Goal: Task Accomplishment & Management: Manage account settings

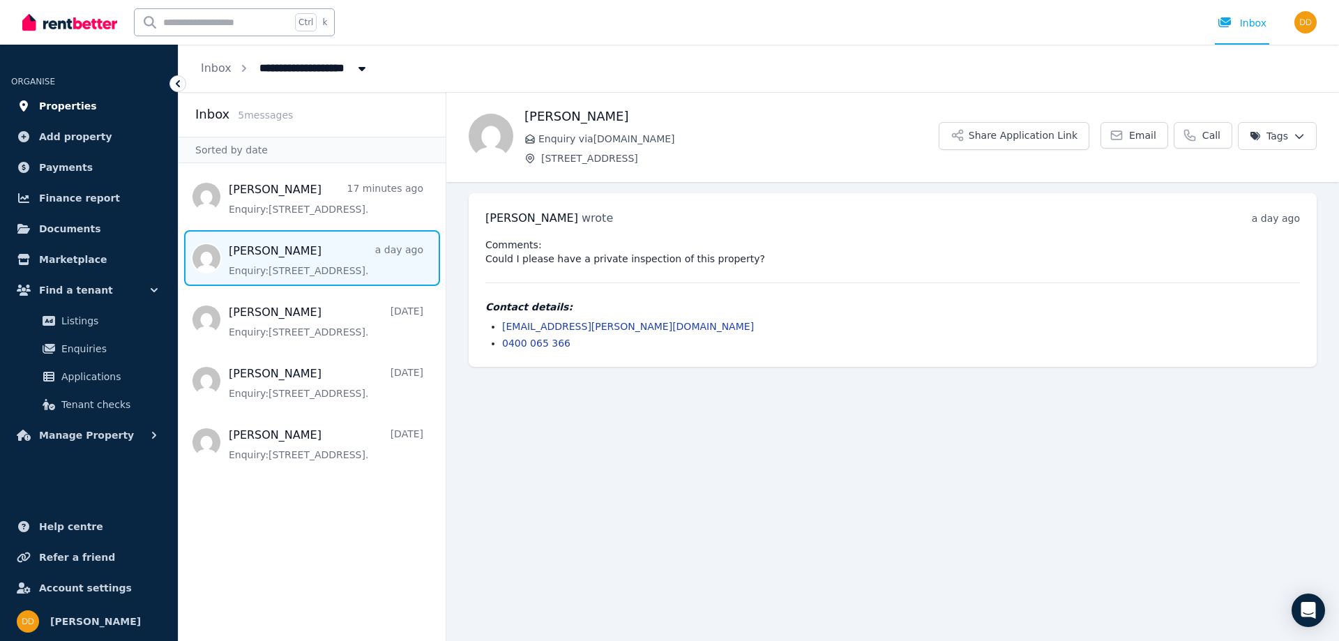
click at [68, 103] on span "Properties" at bounding box center [68, 106] width 58 height 17
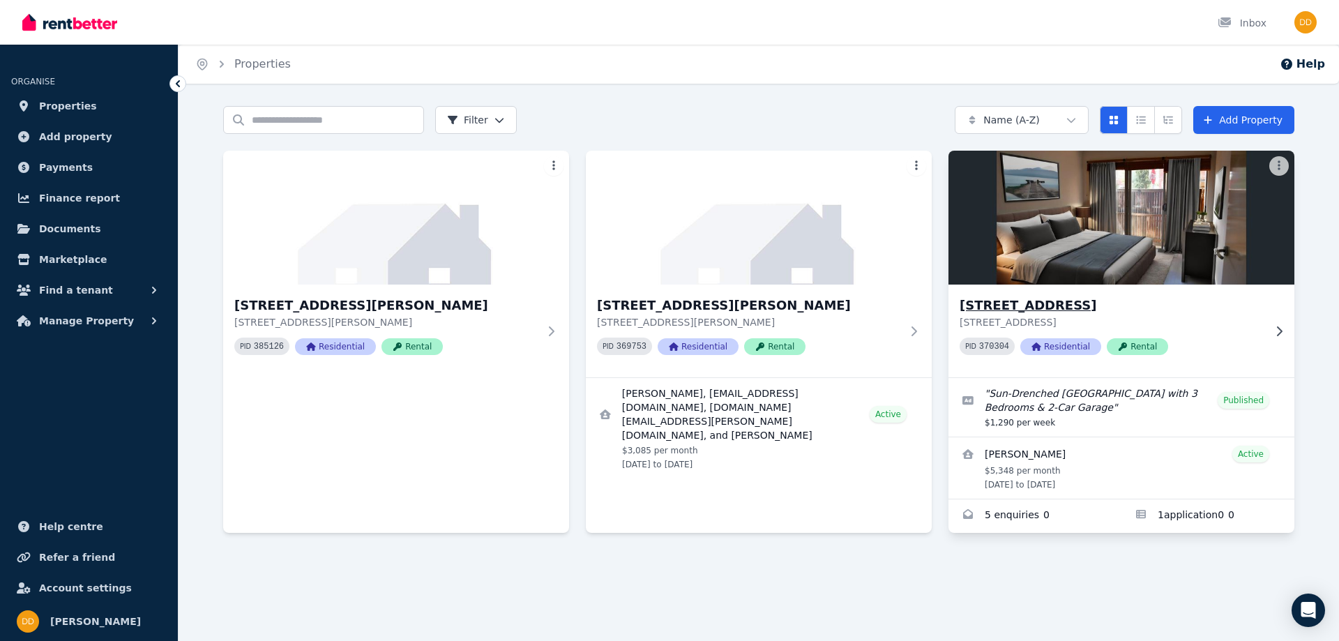
click at [1112, 229] on img at bounding box center [1121, 217] width 363 height 141
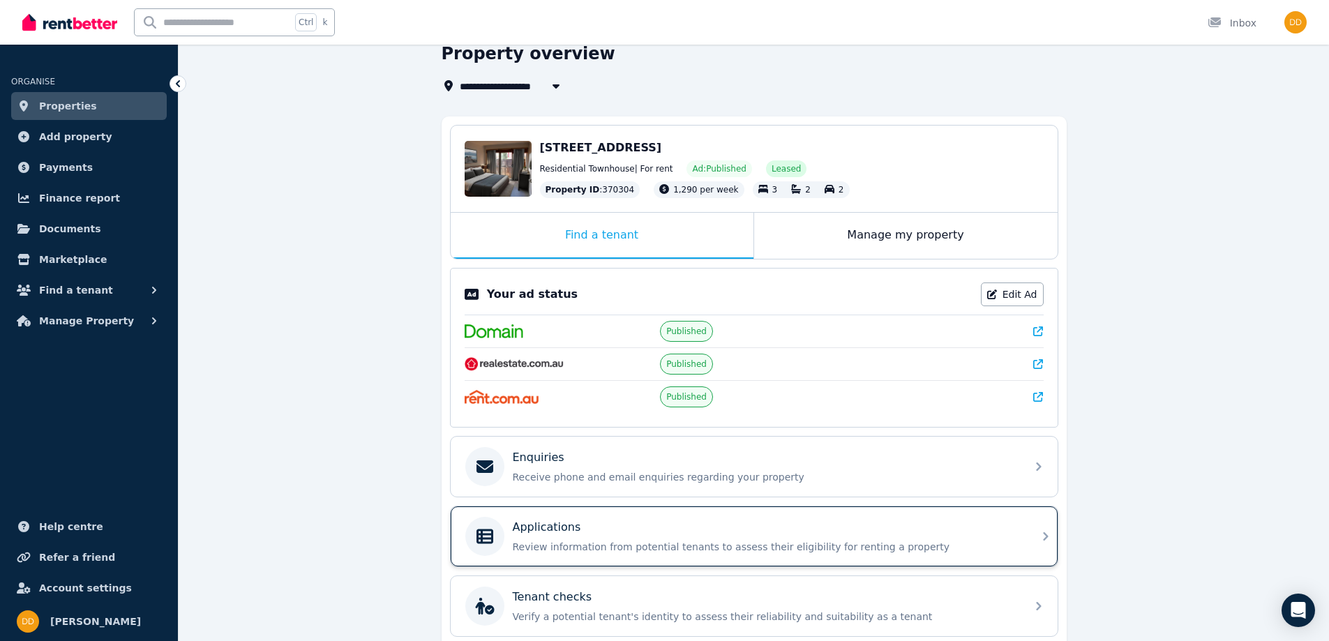
scroll to position [140, 0]
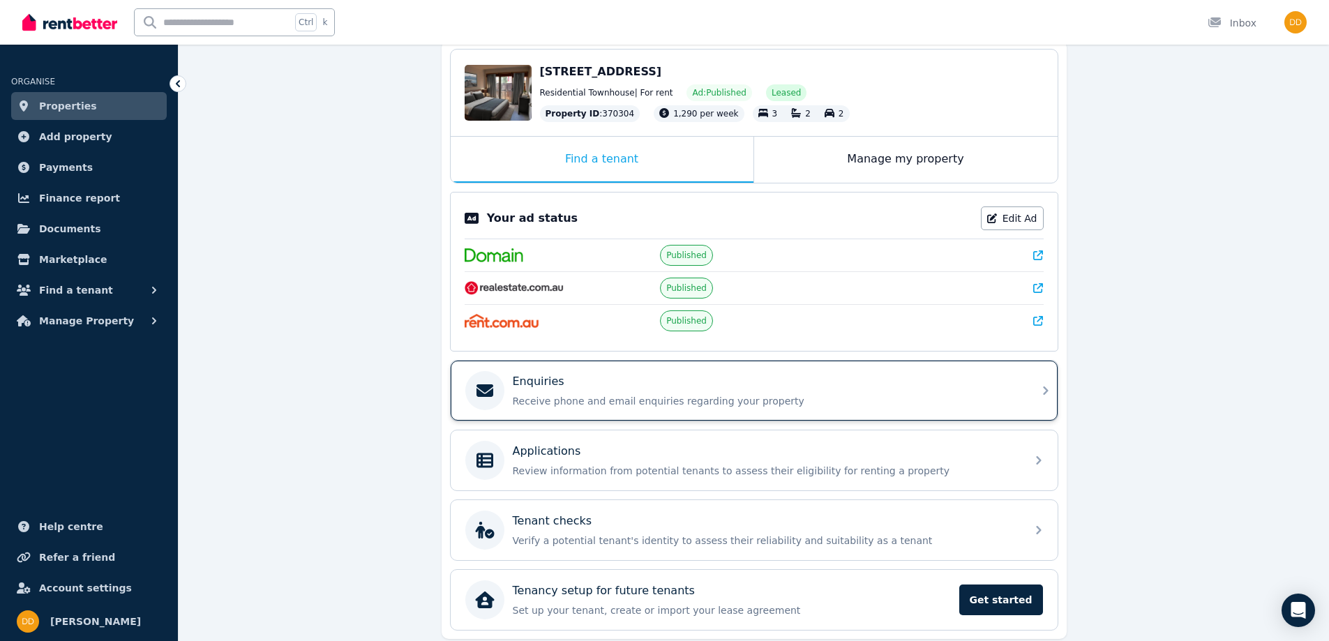
click at [542, 389] on p "Enquiries" at bounding box center [539, 381] width 52 height 17
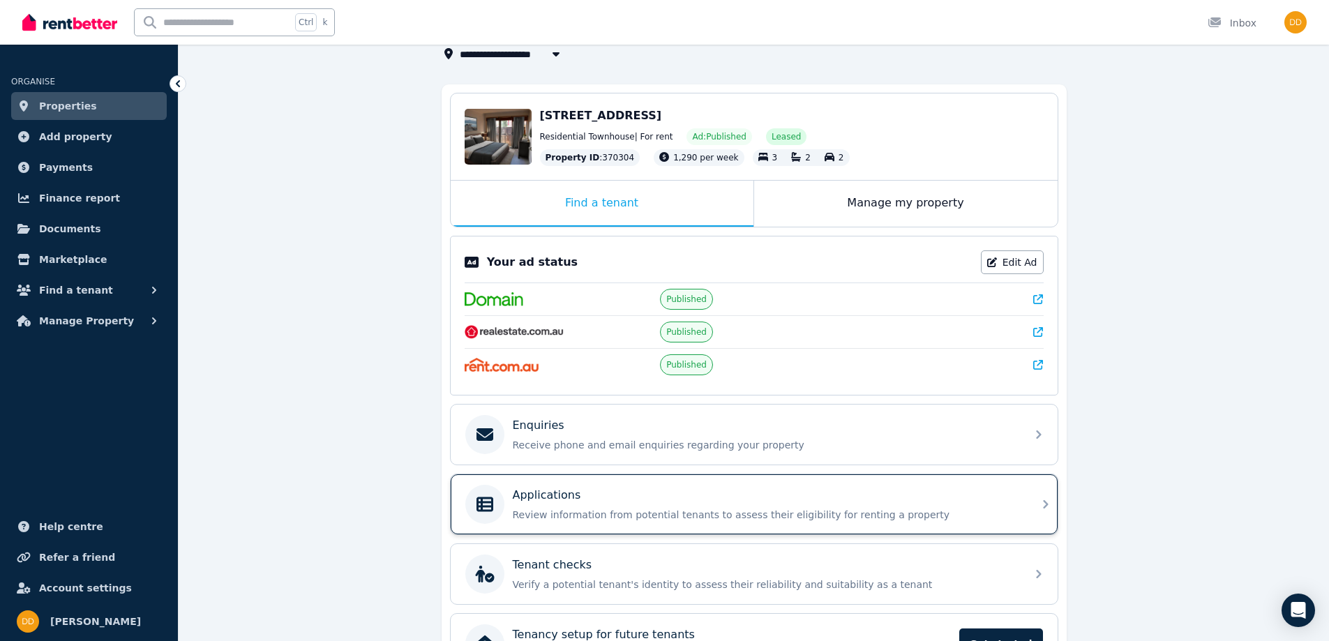
scroll to position [190, 0]
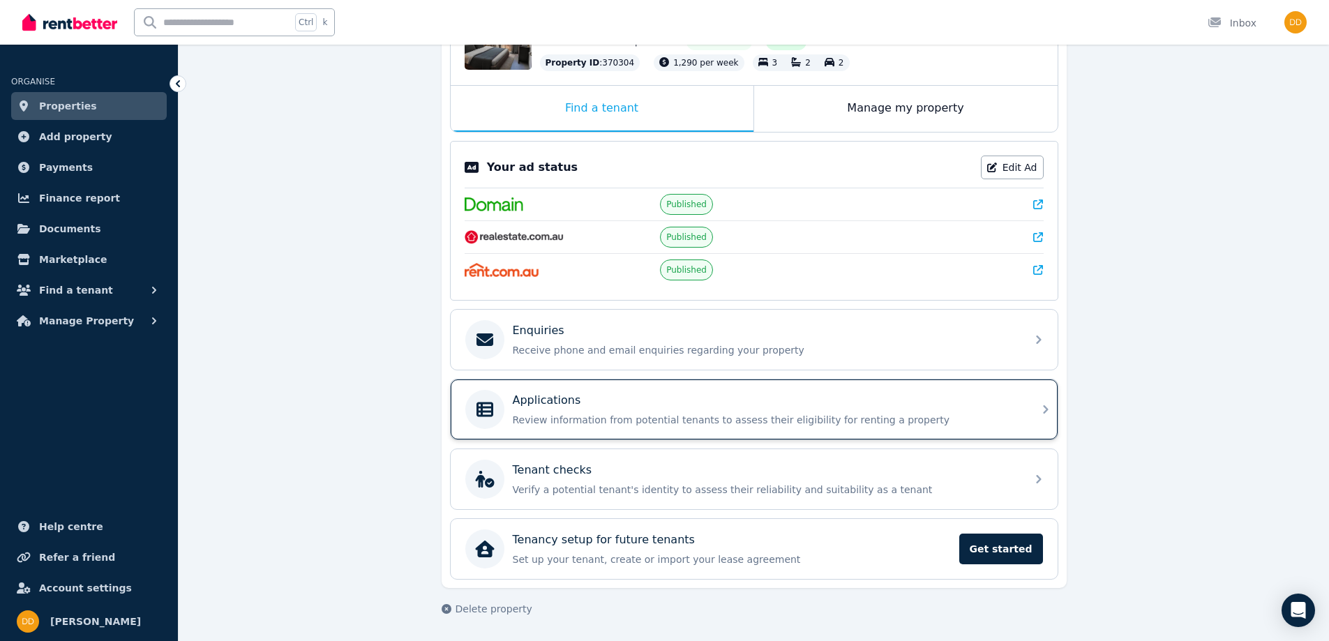
click at [552, 402] on p "Applications" at bounding box center [547, 400] width 68 height 17
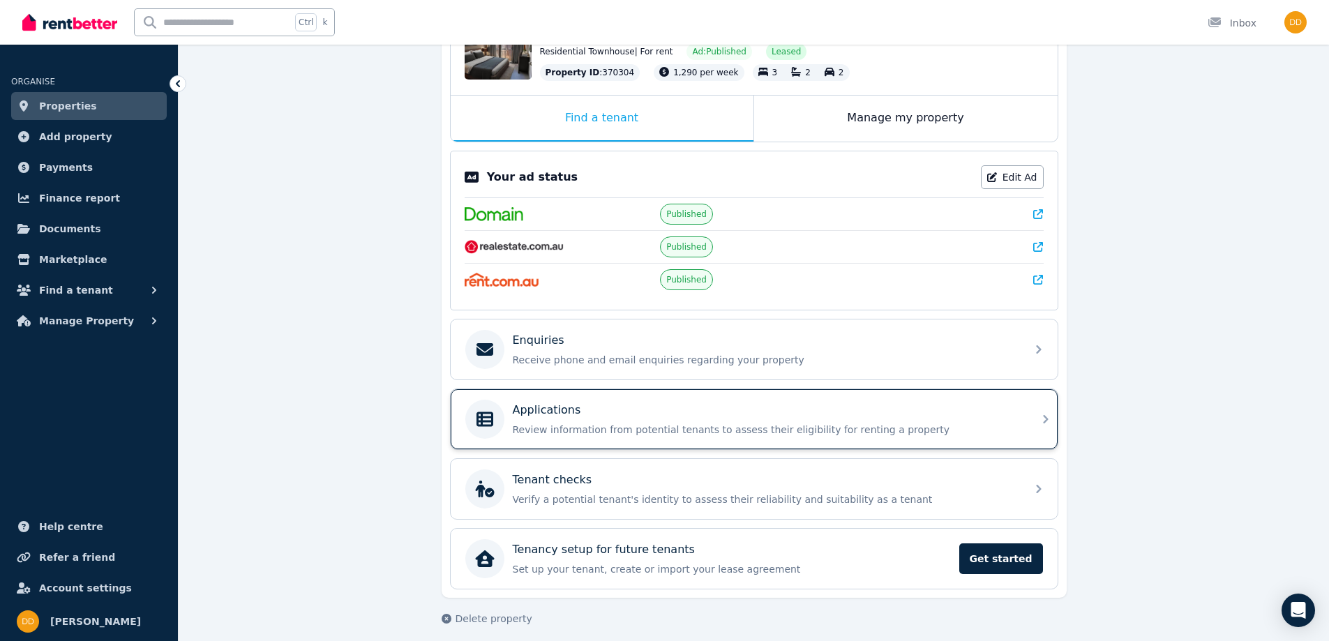
scroll to position [190, 0]
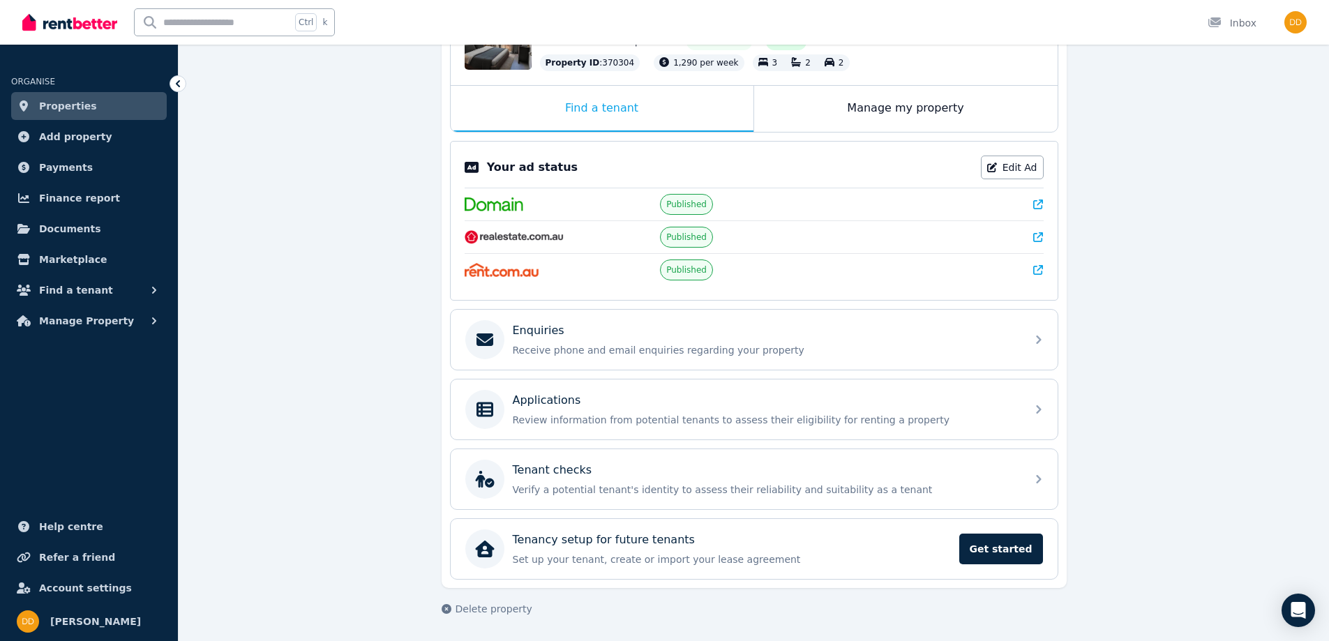
click at [1037, 238] on icon at bounding box center [1038, 237] width 10 height 10
